Goal: Task Accomplishment & Management: Use online tool/utility

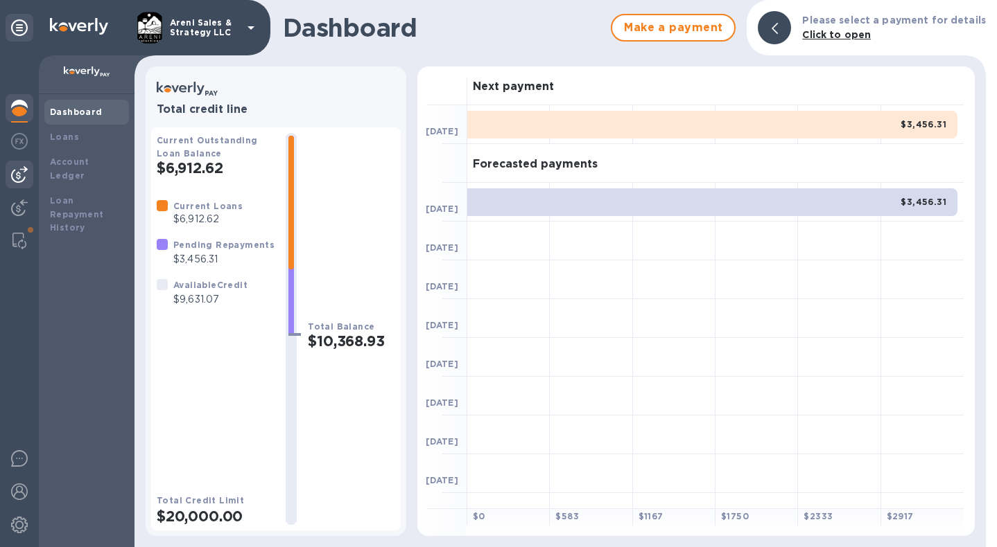
click at [22, 169] on img at bounding box center [19, 174] width 17 height 17
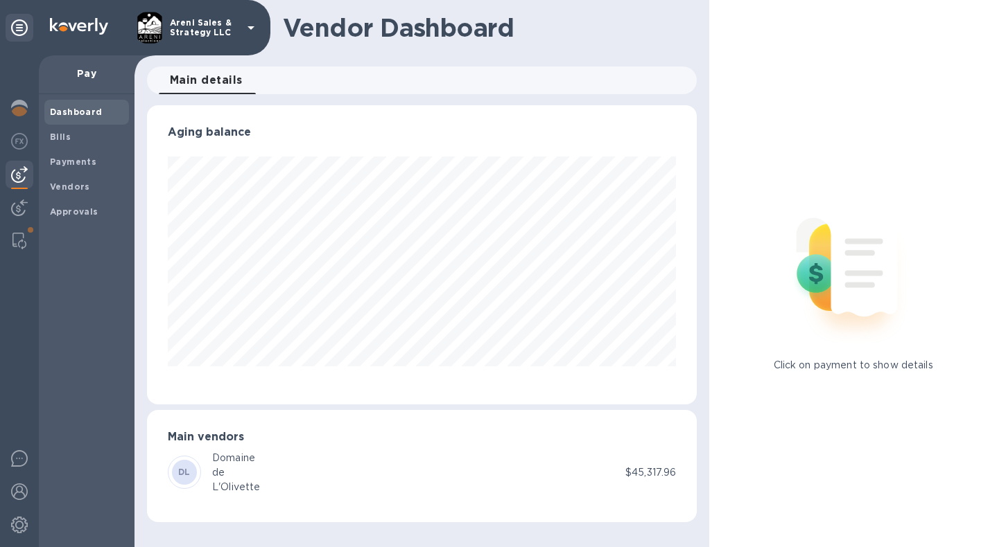
scroll to position [299, 550]
click at [91, 134] on span "Bills" at bounding box center [86, 137] width 73 height 14
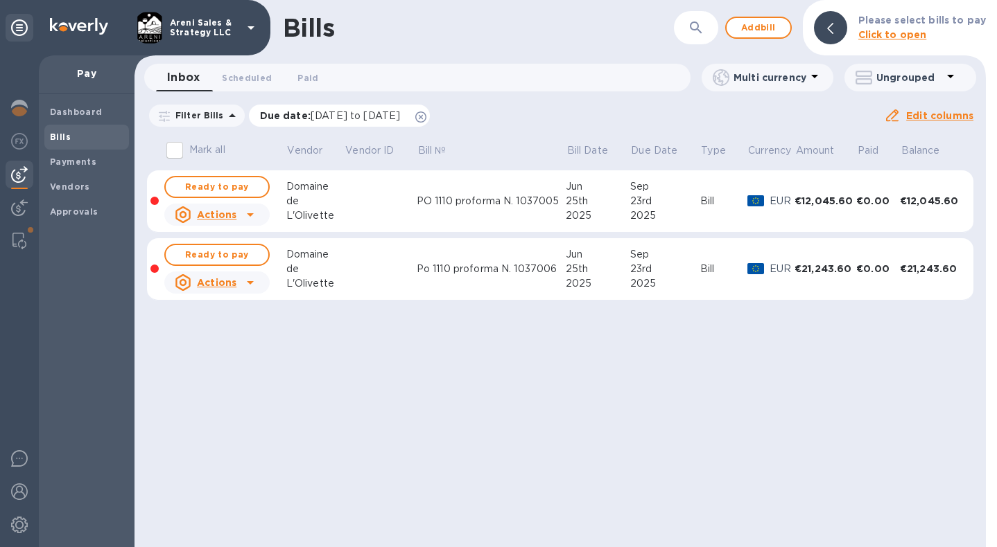
click at [426, 113] on icon at bounding box center [420, 117] width 11 height 11
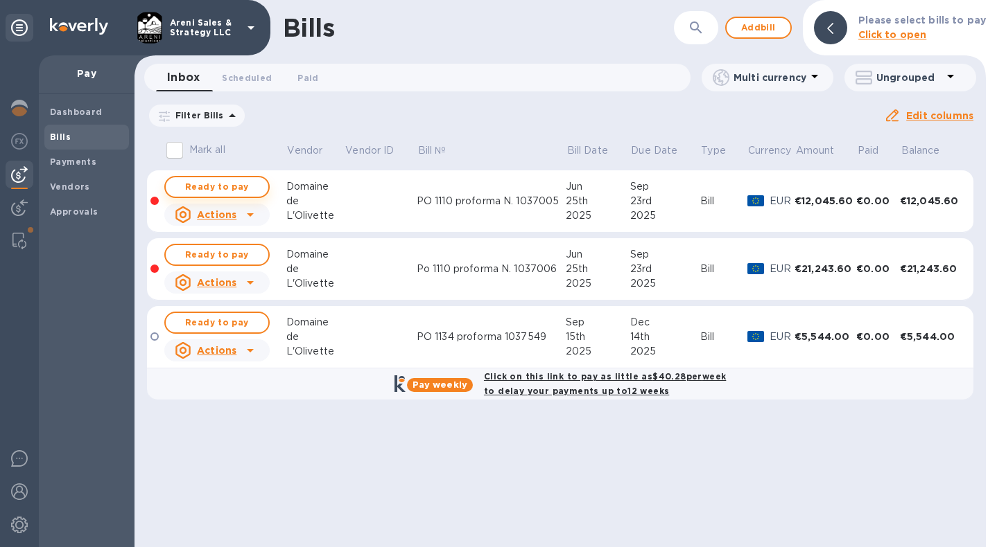
click at [243, 186] on span "Ready to pay" at bounding box center [217, 187] width 80 height 17
click at [225, 192] on span "Ready to pay" at bounding box center [217, 187] width 80 height 17
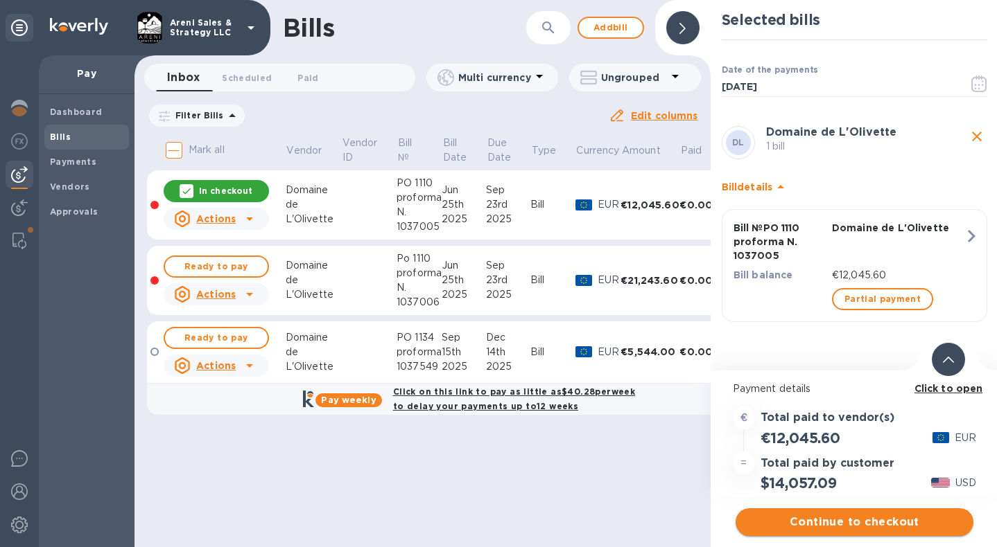
click at [877, 525] on span "Continue to checkout" at bounding box center [854, 522] width 216 height 17
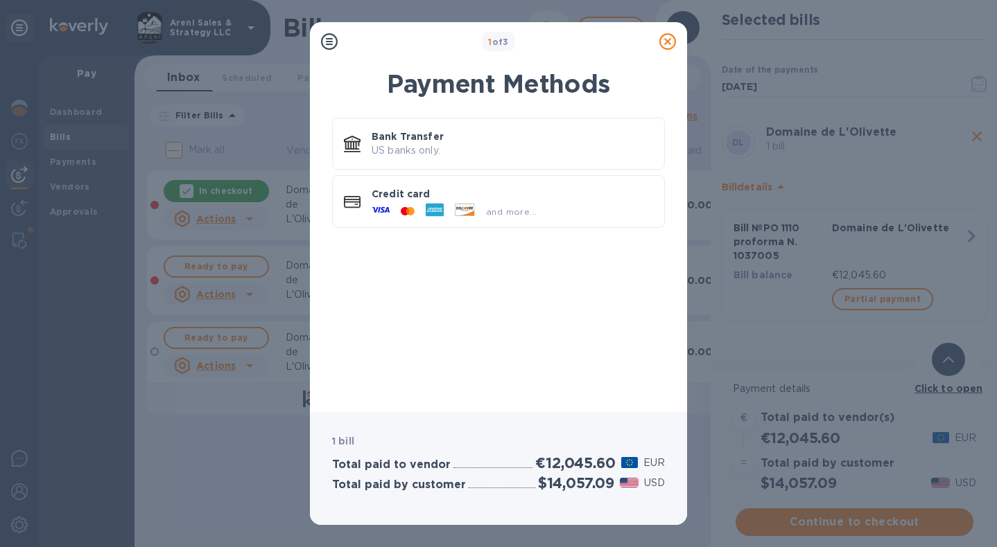
click at [669, 42] on icon at bounding box center [667, 41] width 17 height 17
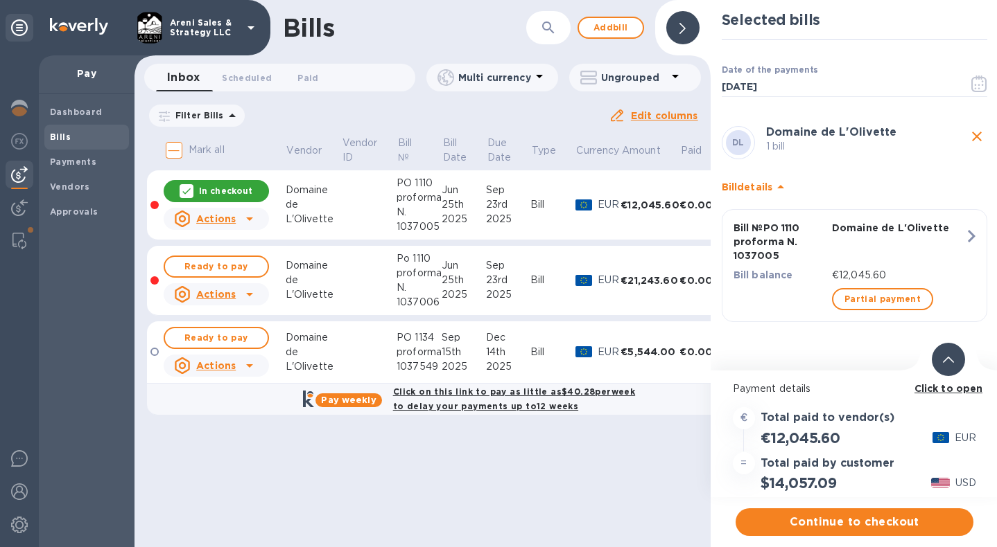
click at [473, 473] on div "Bills ​ Add bill Inbox 0 Scheduled 0 Paid 0 Multi currency Ungrouped Filter Bil…" at bounding box center [422, 273] width 576 height 547
click at [976, 81] on icon "button" at bounding box center [979, 84] width 16 height 17
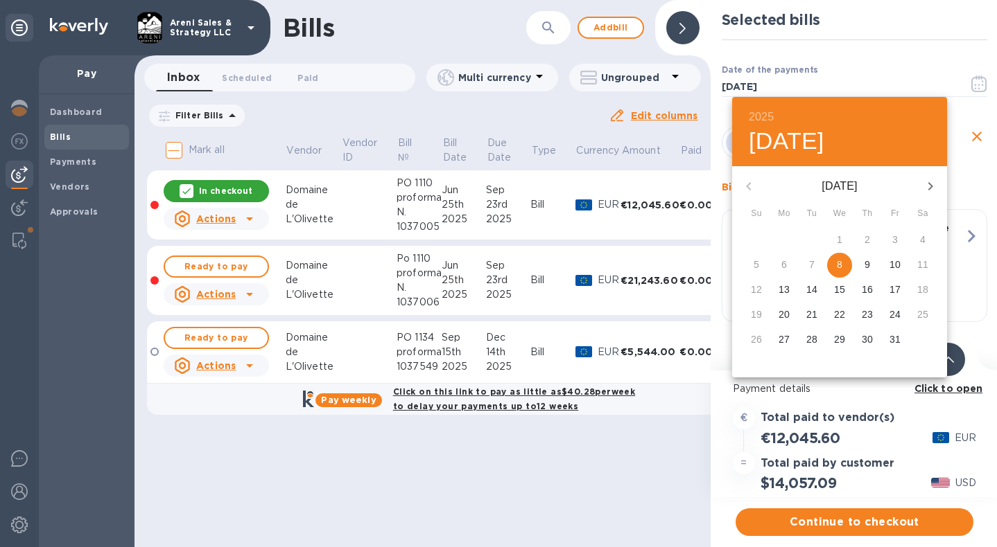
click at [899, 263] on p "10" at bounding box center [894, 265] width 11 height 14
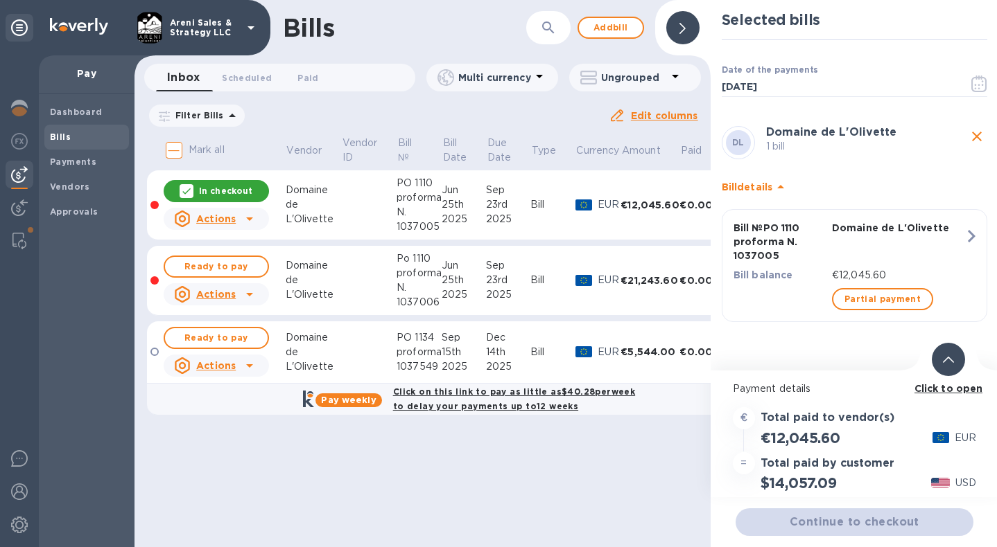
type input "[DATE]"
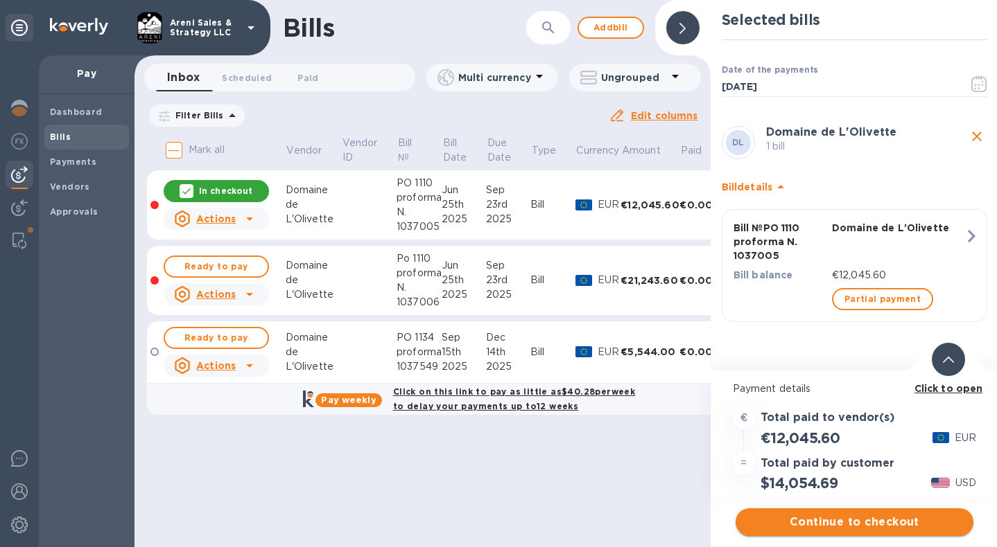
click at [818, 518] on span "Continue to checkout" at bounding box center [854, 522] width 216 height 17
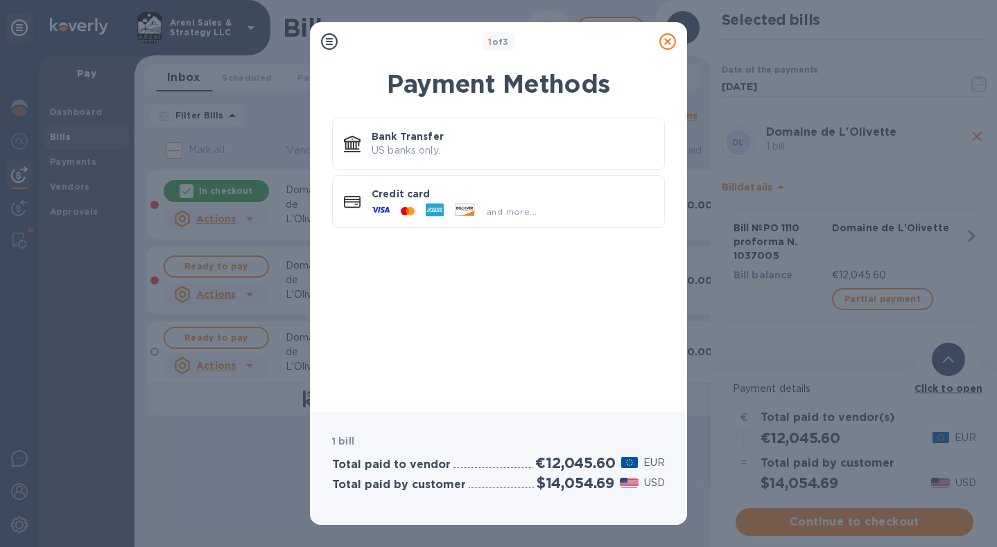
click at [671, 41] on icon at bounding box center [667, 41] width 17 height 17
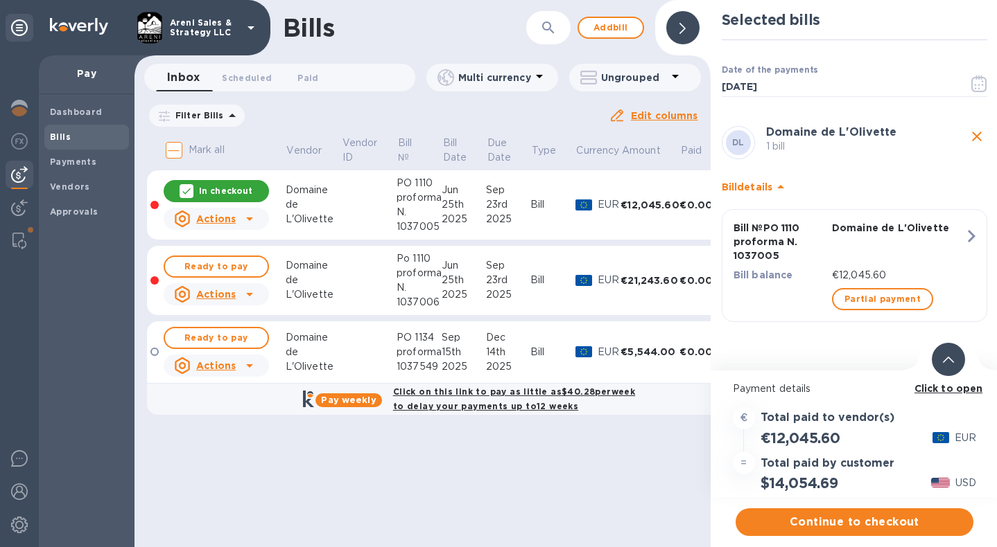
click at [489, 514] on div "Bills ​ Add bill Inbox 0 Scheduled 0 Paid 0 Multi currency Ungrouped Filter Bil…" at bounding box center [422, 273] width 576 height 547
click at [976, 137] on icon "close" at bounding box center [977, 137] width 10 height 10
